Goal: Ask a question

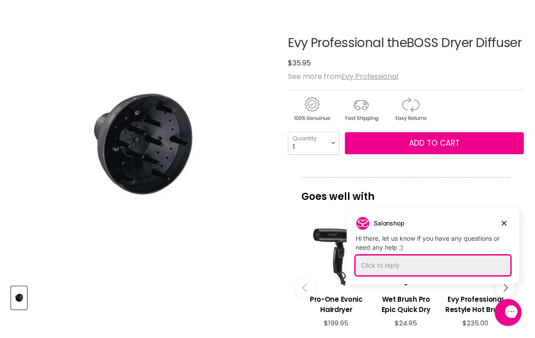
click at [419, 264] on div "Click to reply" at bounding box center [433, 266] width 155 height 20
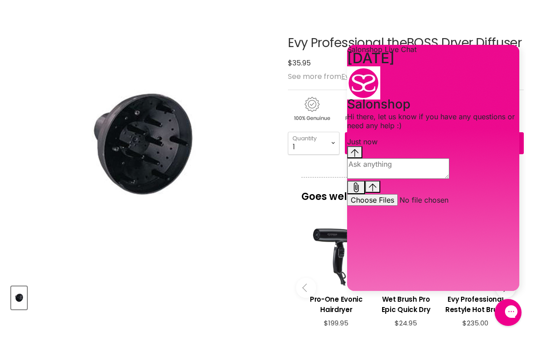
click at [414, 179] on textarea "live chat message input" at bounding box center [398, 168] width 102 height 21
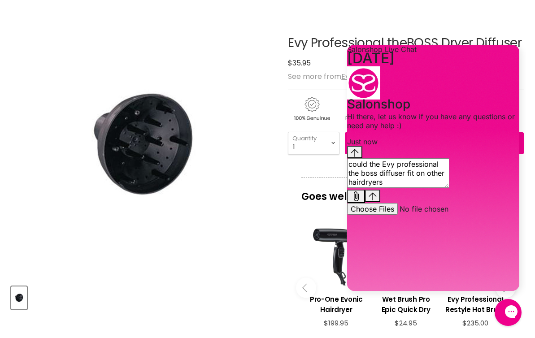
type textarea "could the Evy professional the boss diffuser fit on other hairdryers?"
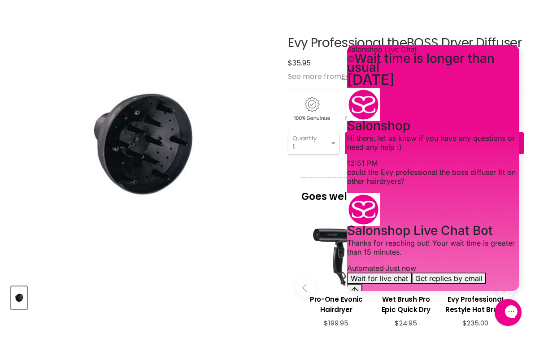
click at [359, 287] on icon "Jump to the latest message" at bounding box center [355, 291] width 8 height 8
click at [448, 273] on button "Get replies by email" at bounding box center [449, 279] width 74 height 12
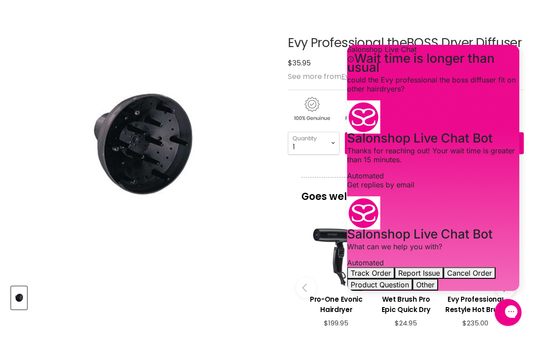
scroll to position [46, 0]
click at [413, 279] on button "Product Question" at bounding box center [380, 285] width 66 height 12
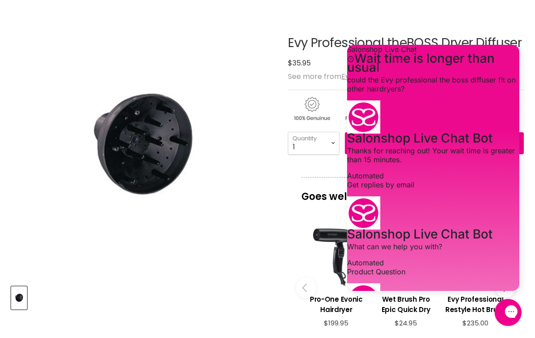
scroll to position [55, 0]
paste textarea "[URL][DOMAIN_NAME]"
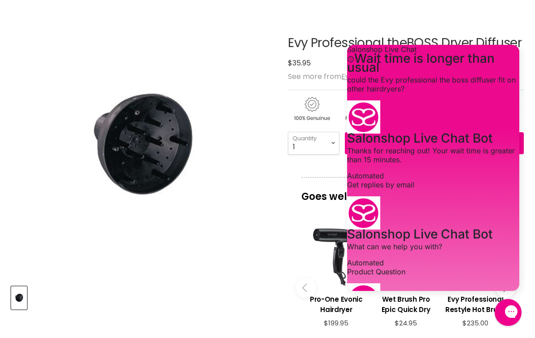
type textarea "I want to know what the diameter of the nozzle attachment is on the Evy Profess…"
type input "aditi.[PERSON_NAME]@"
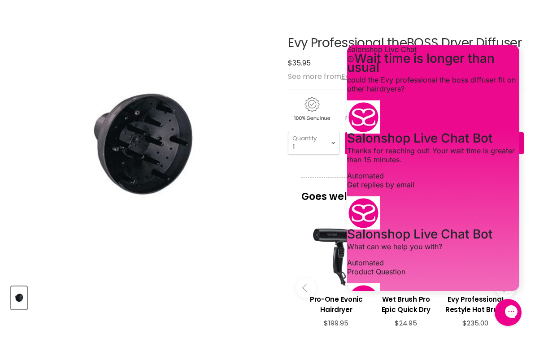
type input "[EMAIL_ADDRESS][PERSON_NAME][DOMAIN_NAME]"
type textarea "no"
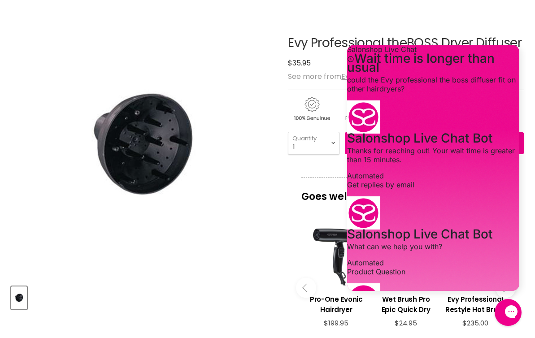
scroll to position [328, 0]
click at [487, 30] on div "Evy Professional theBOSS Dryer Diffuser No reviews $35.95 See more from Evy Pro…" at bounding box center [406, 255] width 236 height 482
